Goal: Task Accomplishment & Management: Complete application form

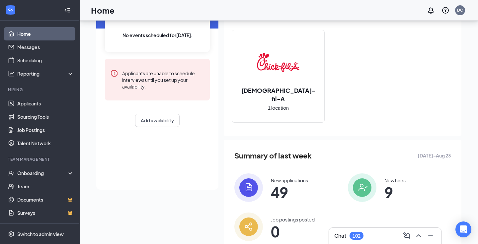
scroll to position [60, 0]
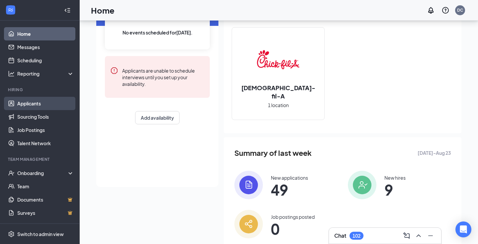
click at [60, 102] on link "Applicants" at bounding box center [45, 103] width 57 height 13
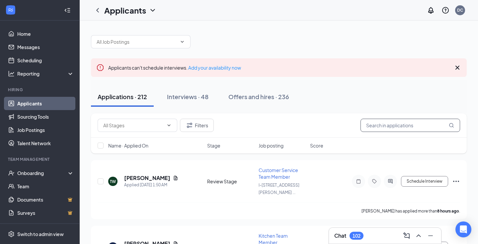
click at [386, 126] on input "text" at bounding box center [410, 125] width 100 height 13
type input "[PERSON_NAME]"
click at [197, 99] on div "Interviews · 2 / 48" at bounding box center [200, 97] width 50 height 8
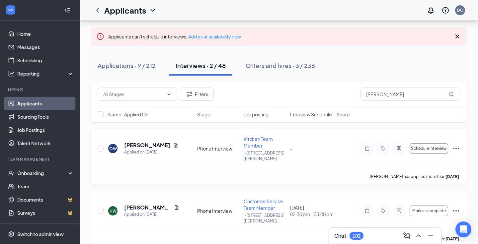
scroll to position [31, 0]
click at [260, 68] on div "Offers and hires · 3 / 236" at bounding box center [279, 66] width 69 height 8
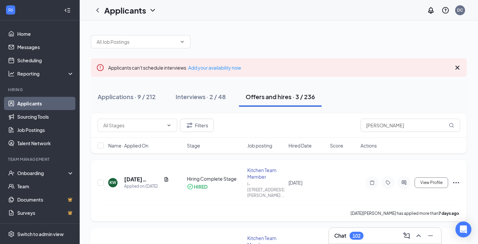
click at [131, 168] on div "KW [DATE][PERSON_NAME] Applied on [DATE] Hiring Complete Stage HIRED Kitchen Te…" at bounding box center [279, 186] width 362 height 38
click at [132, 176] on h5 "[DATE][PERSON_NAME]" at bounding box center [142, 179] width 37 height 7
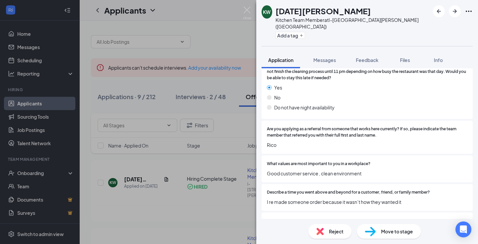
scroll to position [737, 0]
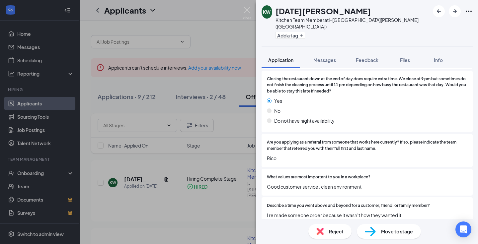
click at [175, 159] on div "KW [DATE][PERSON_NAME] Kitchen Team Member at I-[GEOGRAPHIC_DATA][PERSON_NAME] …" at bounding box center [239, 122] width 478 height 244
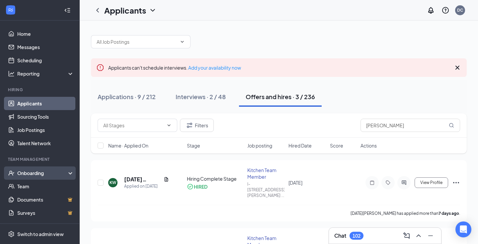
click at [45, 180] on div "Onboarding" at bounding box center [40, 173] width 80 height 13
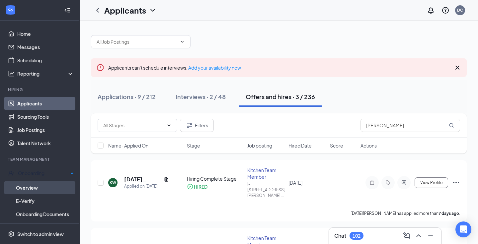
click at [41, 187] on link "Overview" at bounding box center [45, 187] width 58 height 13
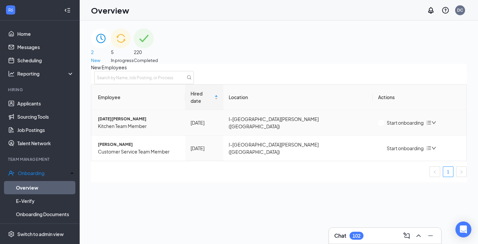
click at [123, 121] on span "[DATE][PERSON_NAME]" at bounding box center [139, 119] width 82 height 6
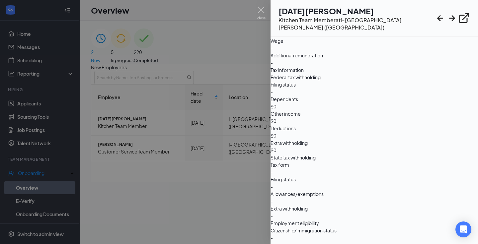
scroll to position [548, 0]
click at [228, 131] on div at bounding box center [239, 122] width 478 height 244
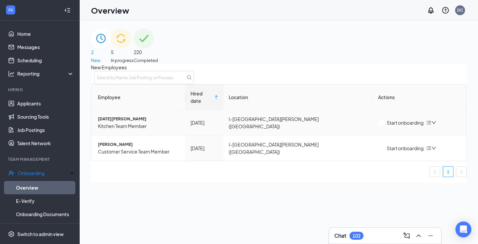
click at [387, 123] on div "Start onboarding" at bounding box center [400, 122] width 45 height 7
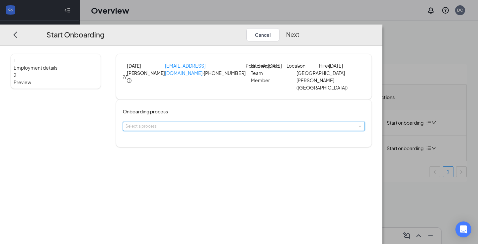
click at [240, 131] on div "Select a process" at bounding box center [243, 126] width 237 height 9
click at [223, 149] on span "New Hire Onboarding Process" at bounding box center [194, 147] width 57 height 5
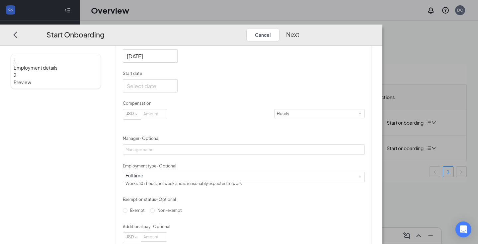
scroll to position [132, 0]
click at [172, 89] on input "Start date" at bounding box center [149, 84] width 45 height 8
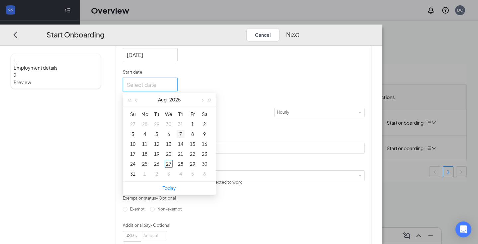
type input "[DATE]"
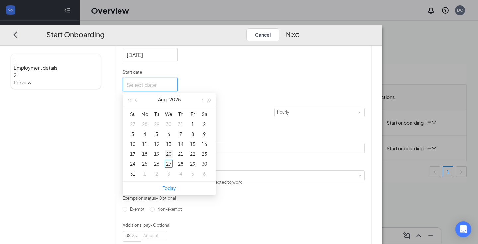
type input "[DATE]"
click at [173, 168] on div "27" at bounding box center [169, 164] width 8 height 8
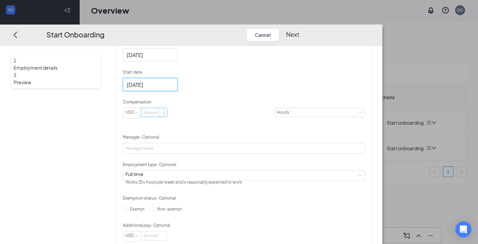
click at [167, 117] on input at bounding box center [154, 112] width 26 height 9
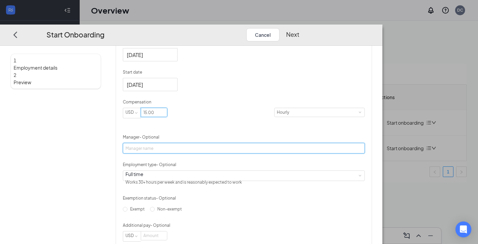
type input "15"
click at [212, 154] on input "Manager - Optional" at bounding box center [244, 148] width 242 height 11
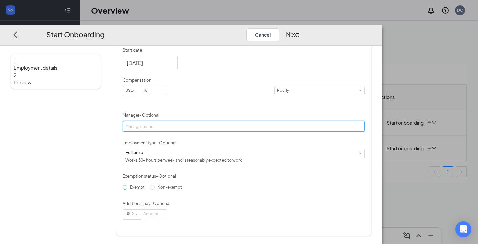
scroll to position [175, 0]
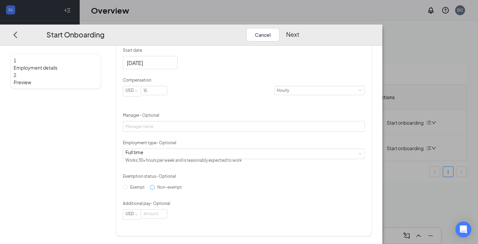
click at [180, 189] on span "Non-exempt" at bounding box center [170, 186] width 30 height 5
click at [155, 189] on input "Non-exempt" at bounding box center [152, 187] width 5 height 5
radio input "true"
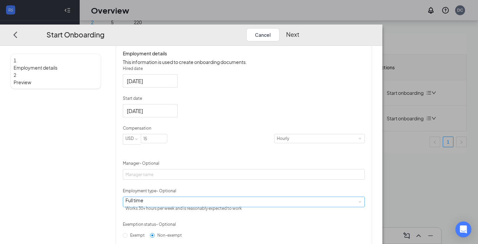
scroll to position [104, 0]
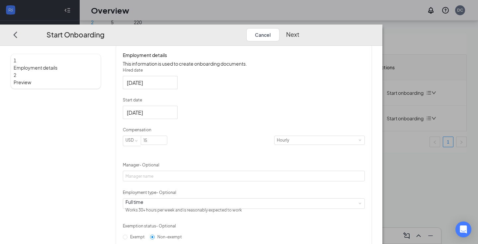
click at [299, 28] on button "Next" at bounding box center [292, 34] width 13 height 13
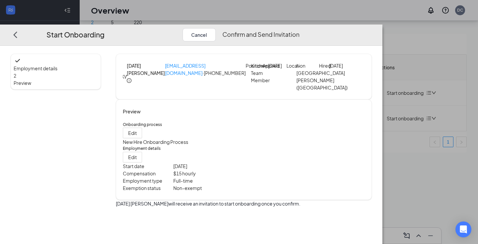
scroll to position [30, 0]
click at [299, 28] on button "Confirm and Send Invitation" at bounding box center [260, 34] width 77 height 13
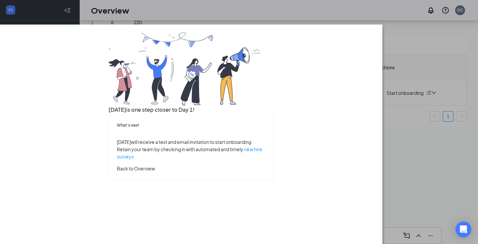
scroll to position [19, 0]
click at [155, 172] on button "Back to Overview" at bounding box center [136, 168] width 38 height 7
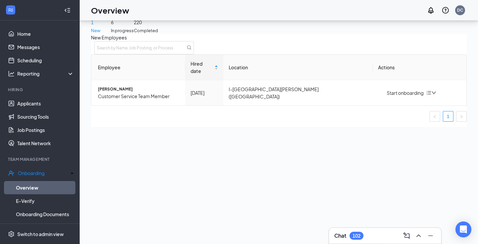
scroll to position [0, 0]
